Goal: Information Seeking & Learning: Learn about a topic

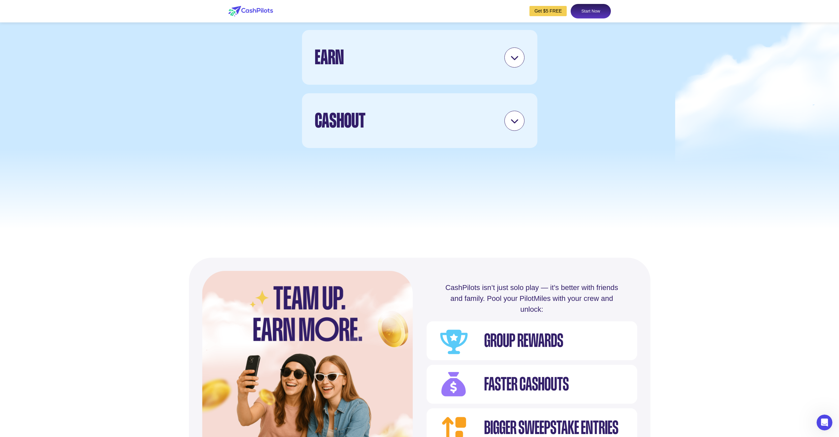
scroll to position [1915, 0]
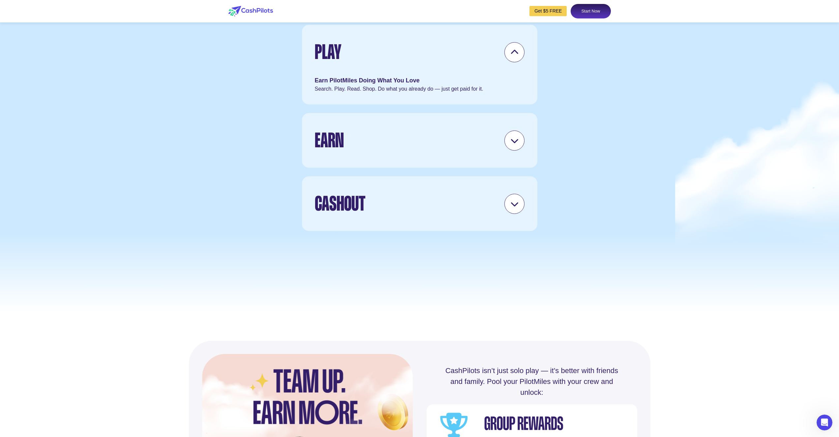
click at [515, 145] on icon at bounding box center [515, 141] width 8 height 8
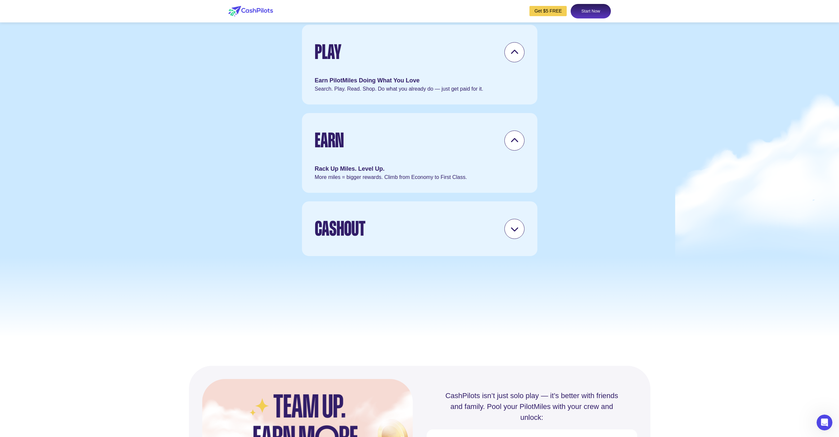
click at [520, 257] on div "Cashout Get Gift Cards or Win a Trip Redeem miles, cashout or enter to win flig…" at bounding box center [419, 229] width 237 height 56
click at [514, 239] on div at bounding box center [515, 229] width 20 height 20
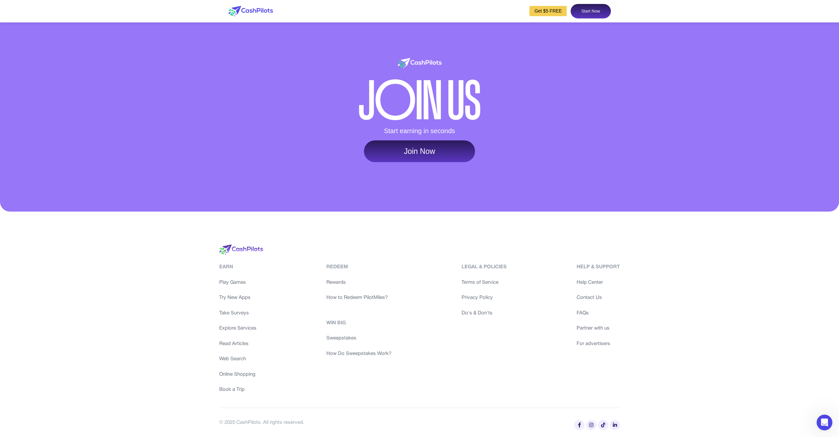
scroll to position [3113, 0]
click at [237, 298] on link "Try New Apps" at bounding box center [237, 298] width 37 height 8
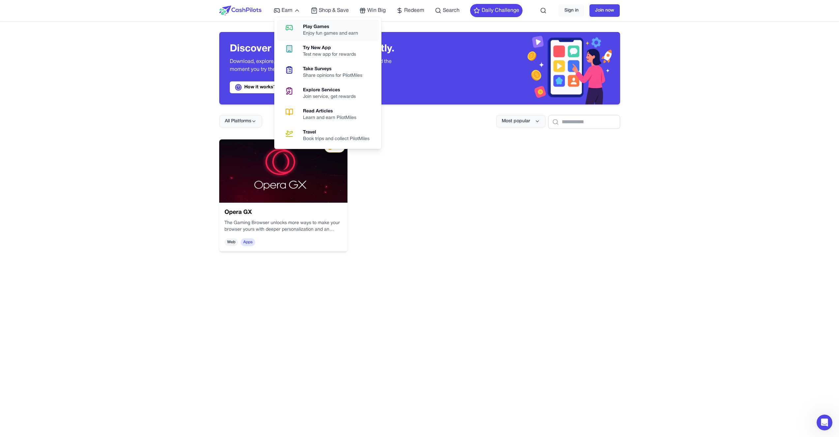
click at [334, 31] on div "Enjoy fun games and earn" at bounding box center [333, 33] width 60 height 7
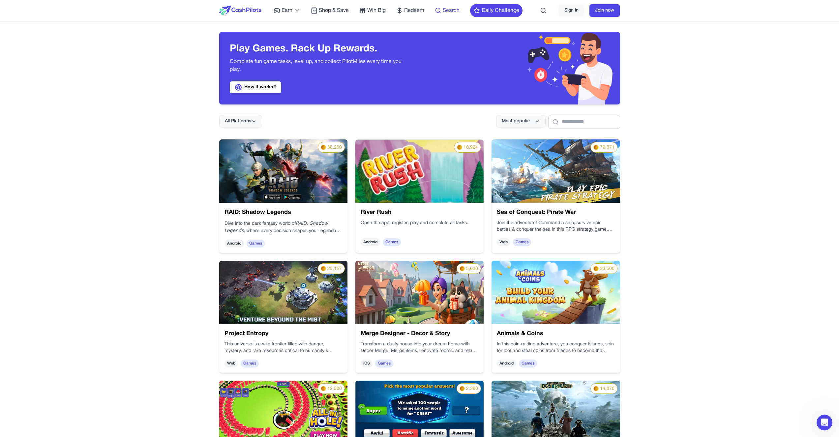
click at [443, 12] on span "Search" at bounding box center [451, 11] width 17 height 8
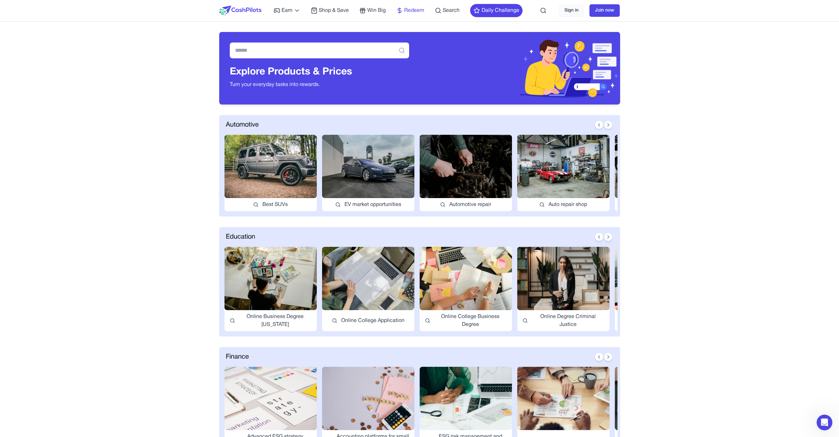
click at [407, 9] on span "Redeem" at bounding box center [414, 11] width 20 height 8
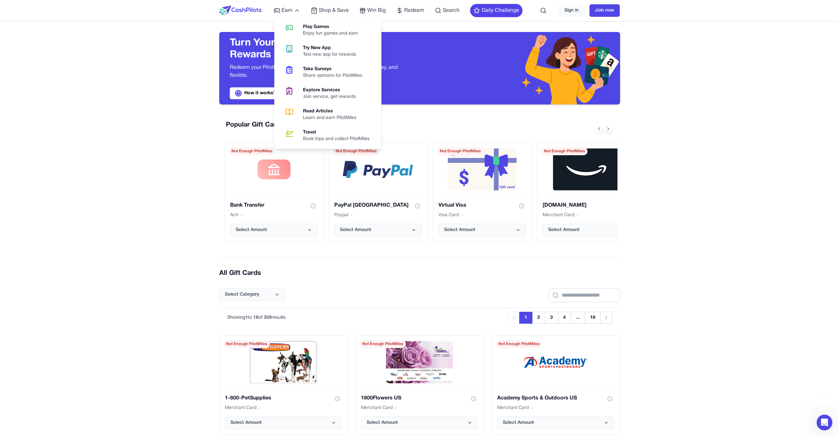
click at [272, 13] on div "Earn Play Games Enjoy fun games and earn Try New App Test new app for rewards T…" at bounding box center [419, 10] width 401 height 21
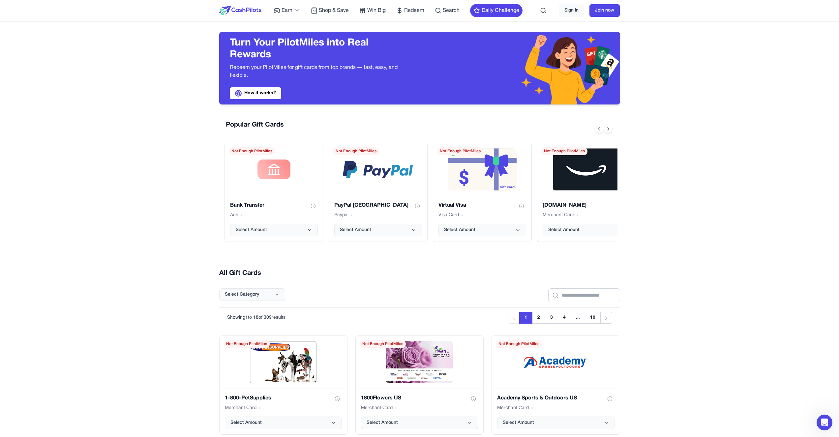
click at [248, 8] on img at bounding box center [240, 11] width 42 height 10
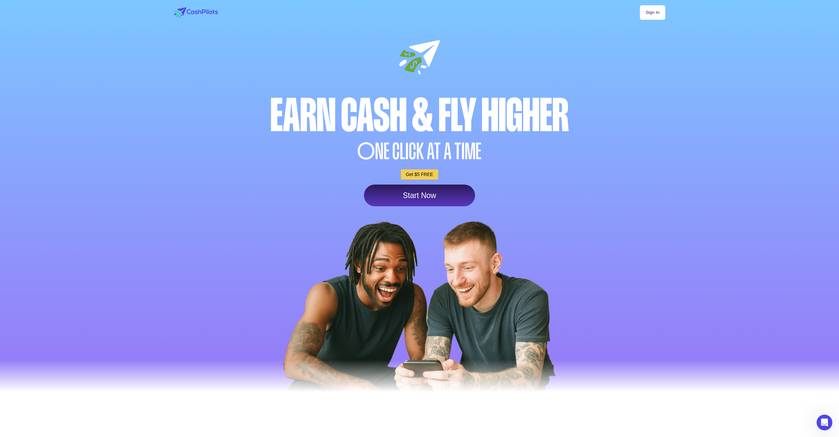
click at [141, 219] on div at bounding box center [419, 200] width 839 height 400
click at [113, 304] on div at bounding box center [419, 200] width 839 height 400
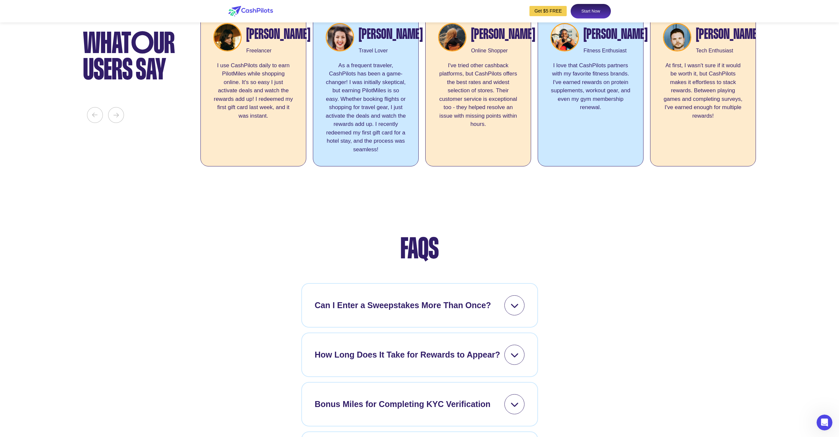
scroll to position [2493, 0]
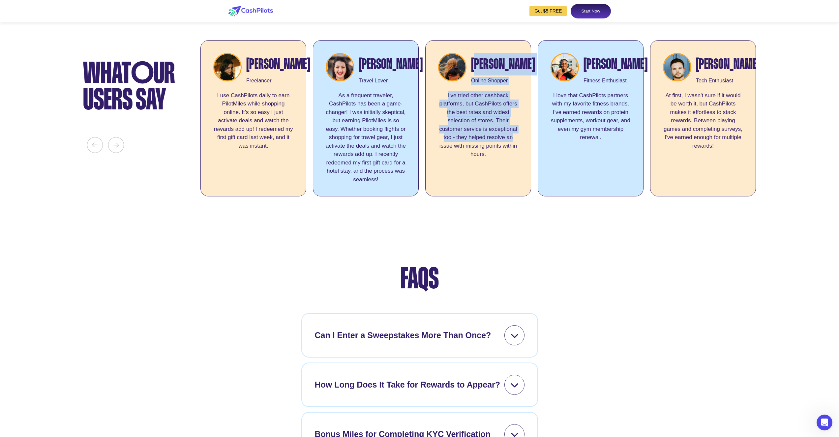
drag, startPoint x: 475, startPoint y: 94, endPoint x: 518, endPoint y: 180, distance: 96.5
click at [518, 180] on div "[PERSON_NAME] Online Shopper I've tried other cashback platforms, but CashPilot…" at bounding box center [478, 118] width 106 height 156
click at [515, 177] on div "I've tried other cashback platforms, but CashPilots offers the best rates and w…" at bounding box center [478, 137] width 80 height 93
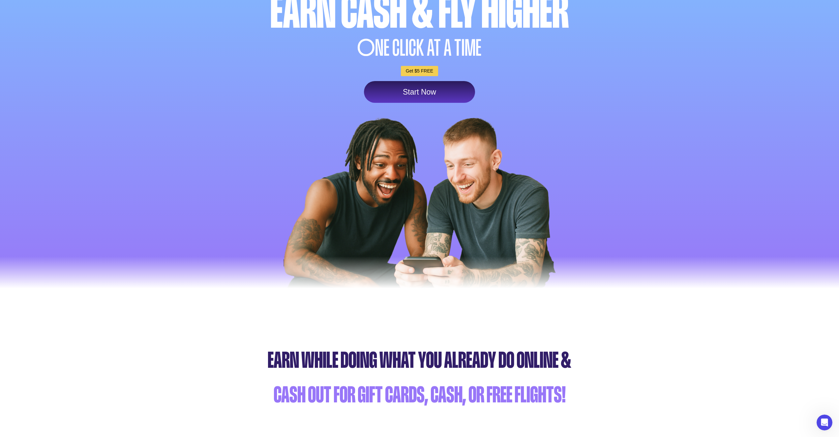
scroll to position [0, 0]
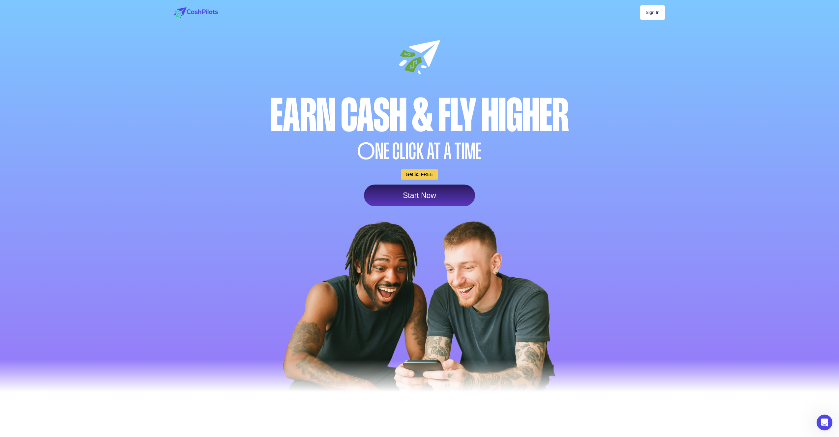
click at [421, 195] on link "Start Now" at bounding box center [419, 196] width 111 height 22
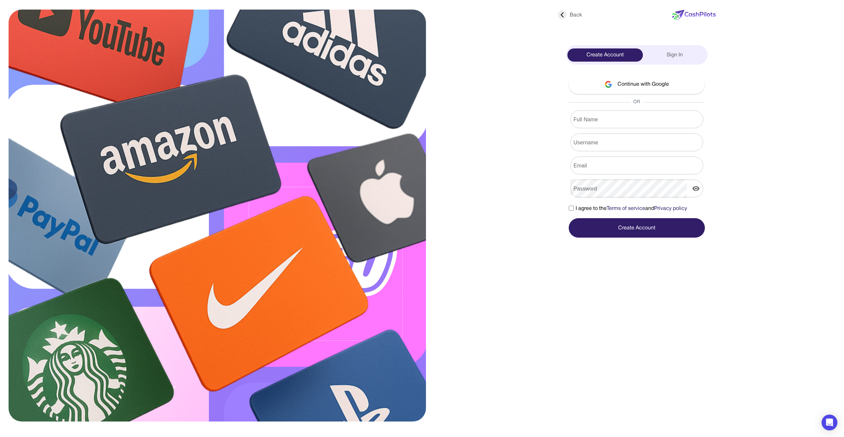
click at [468, 200] on div at bounding box center [334, 213] width 417 height 412
click at [410, 183] on img at bounding box center [218, 216] width 418 height 412
